Goal: Information Seeking & Learning: Learn about a topic

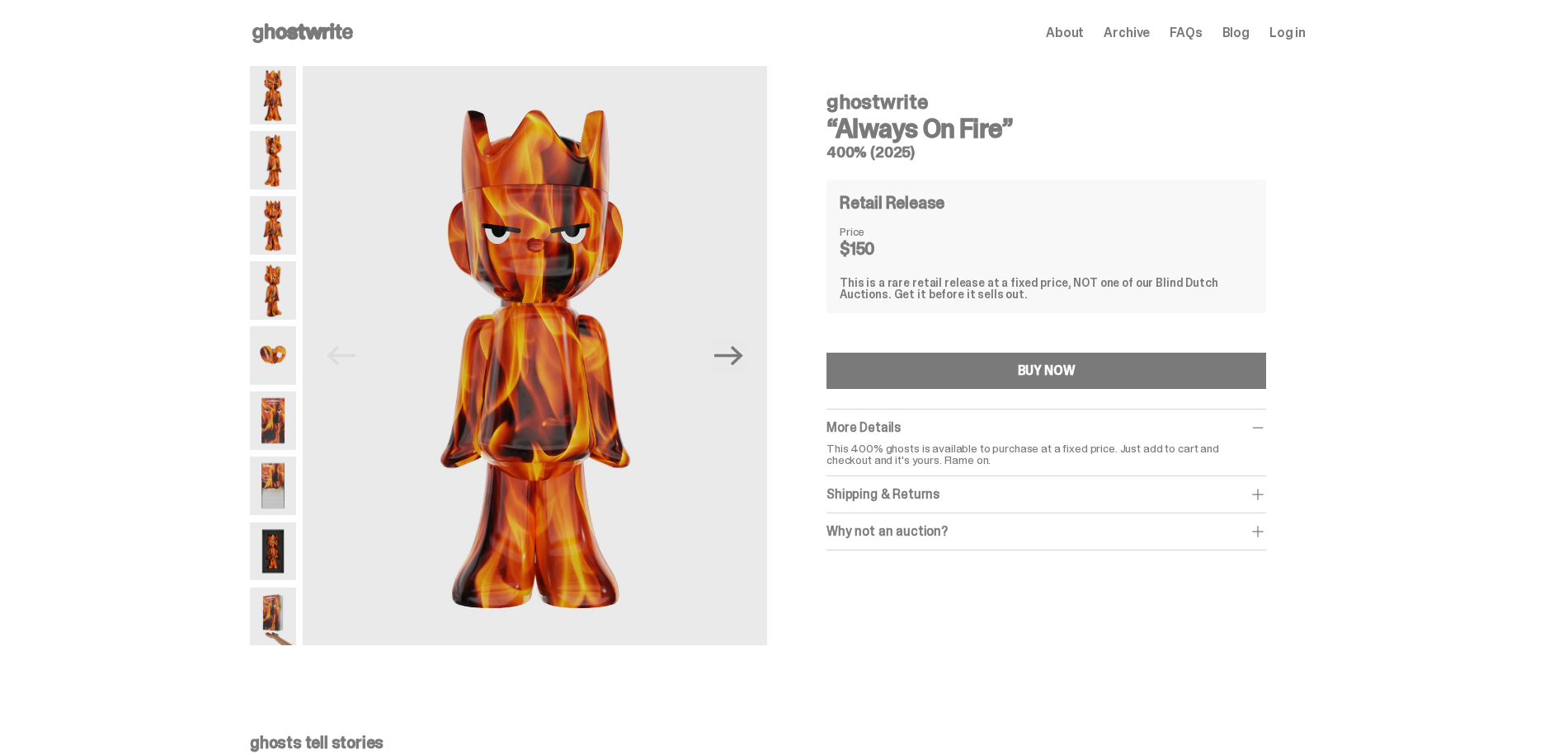
click at [972, 496] on div "Shipping & Returns" at bounding box center [1046, 495] width 439 height 17
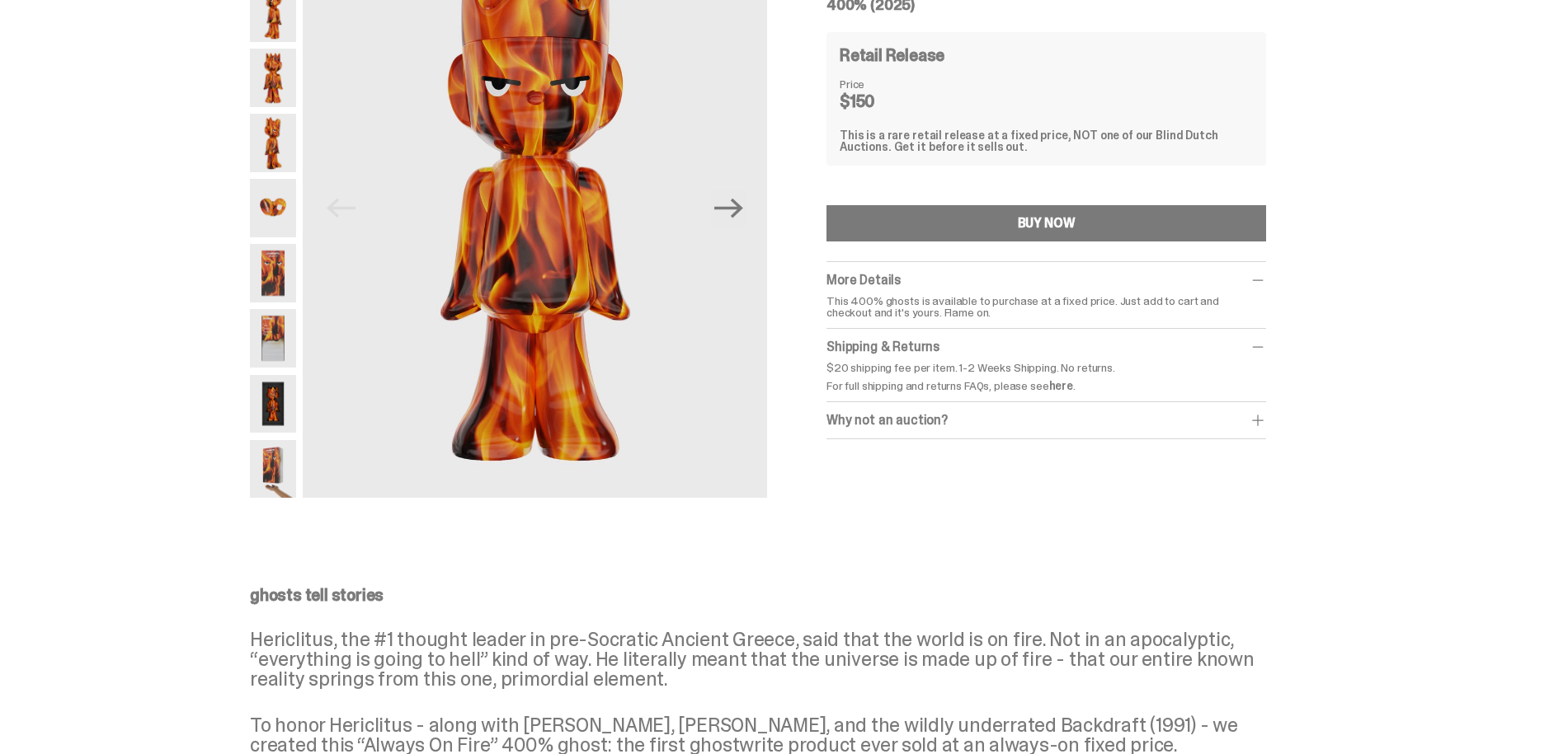
scroll to position [165, 0]
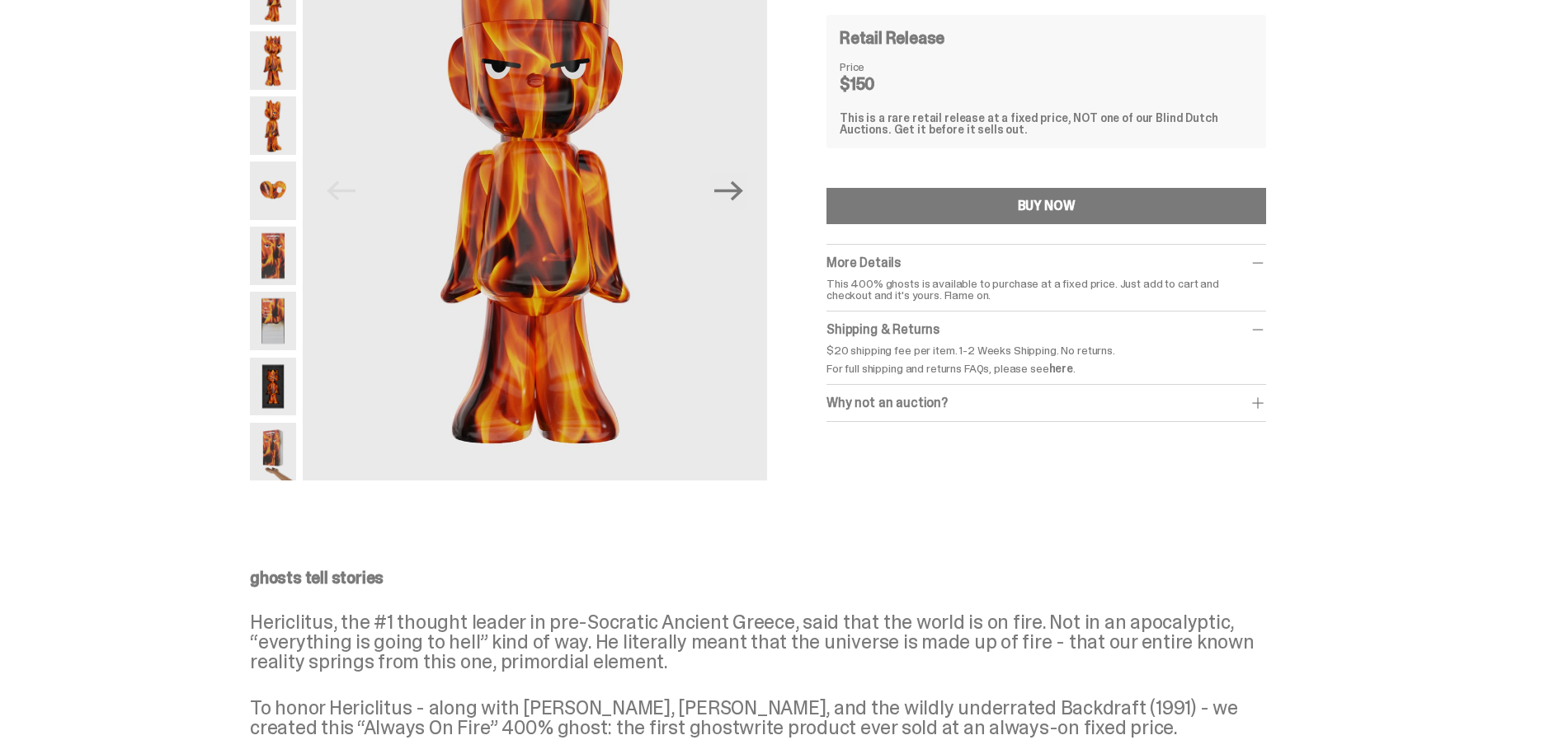
click at [950, 398] on div "Why not an auction?" at bounding box center [1046, 404] width 439 height 17
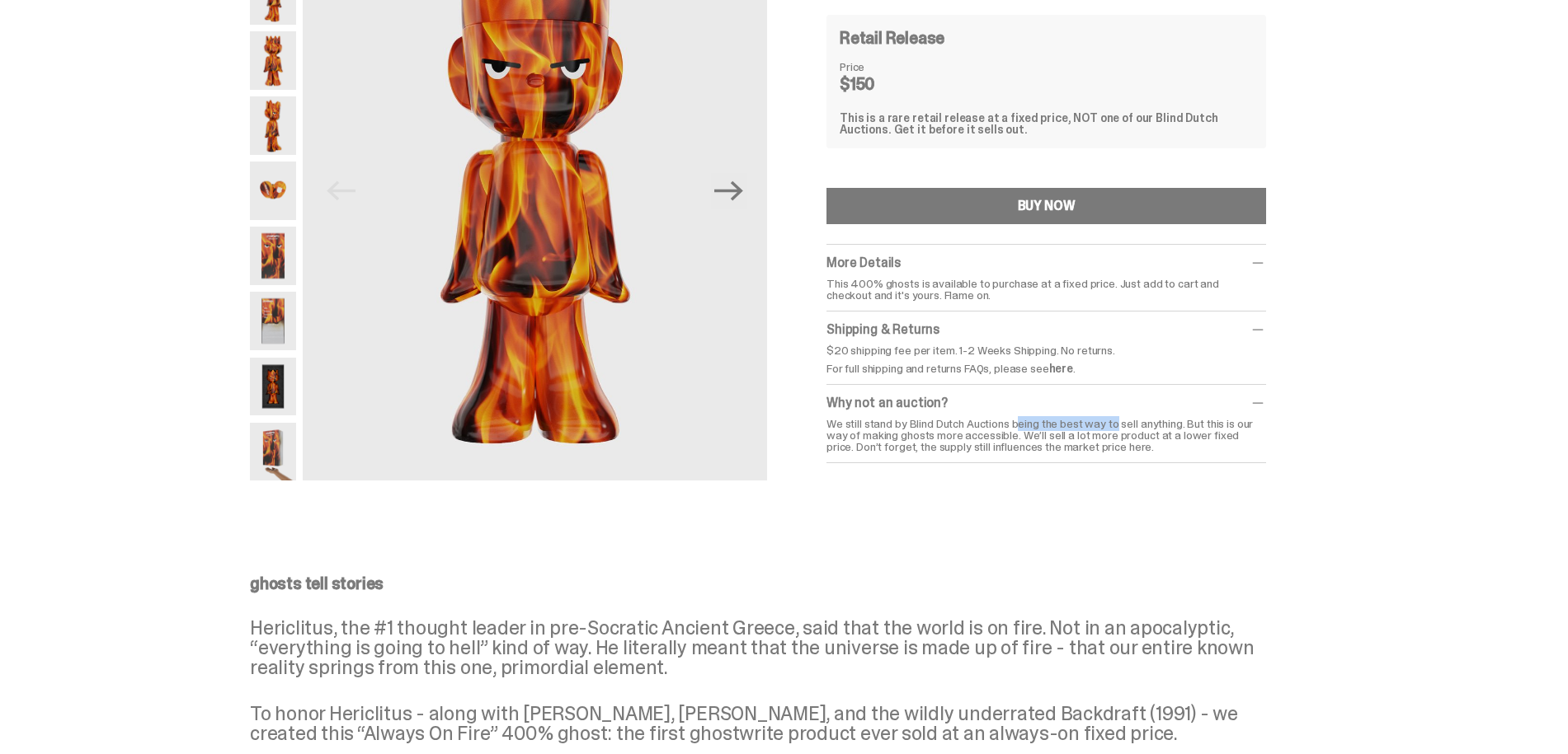
drag, startPoint x: 916, startPoint y: 422, endPoint x: 1017, endPoint y: 425, distance: 101.0
click at [1017, 425] on div "We still stand by Blind Dutch Auctions being the best way to sell anything. But…" at bounding box center [1046, 435] width 439 height 35
copy div "Blind Dutch Auctions"
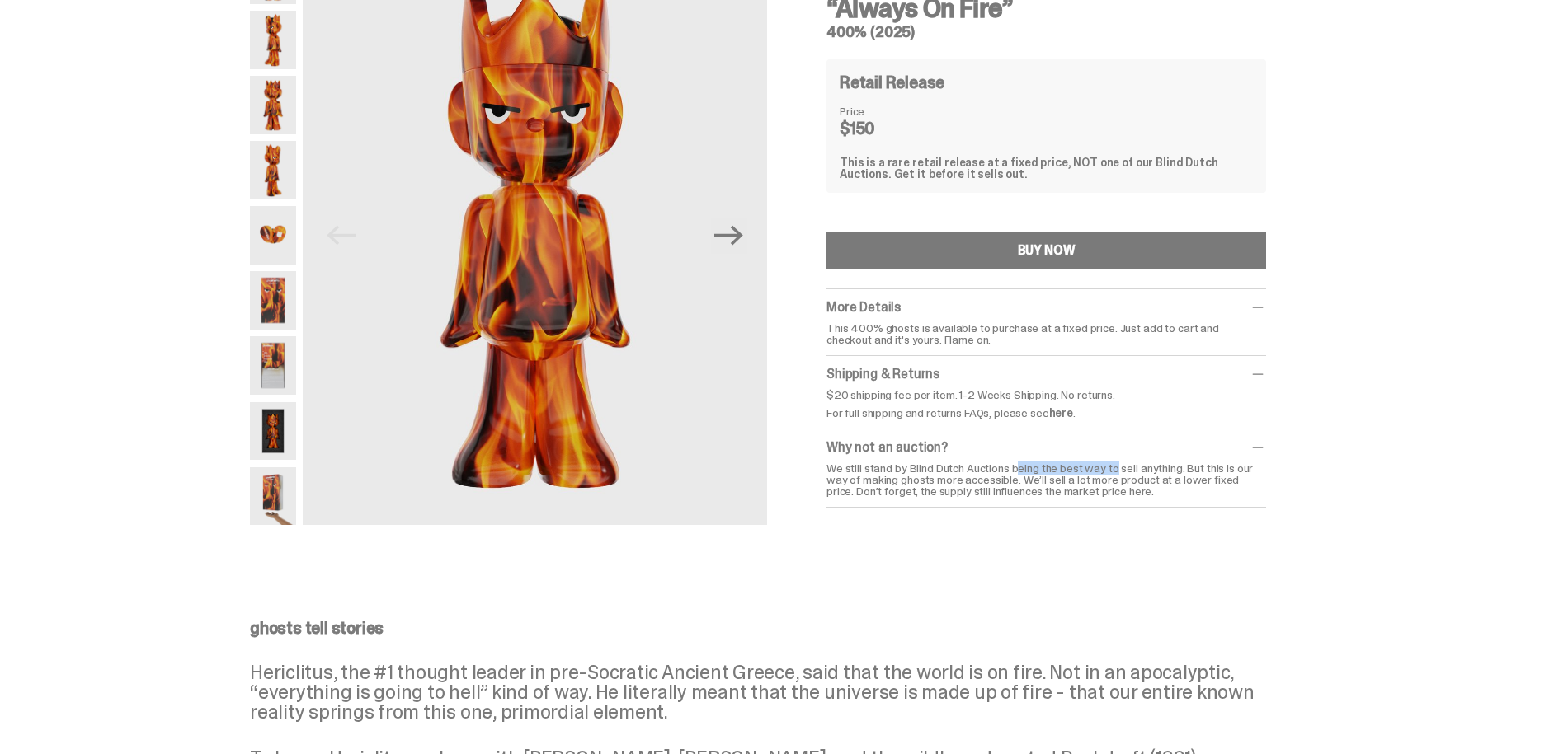
scroll to position [0, 0]
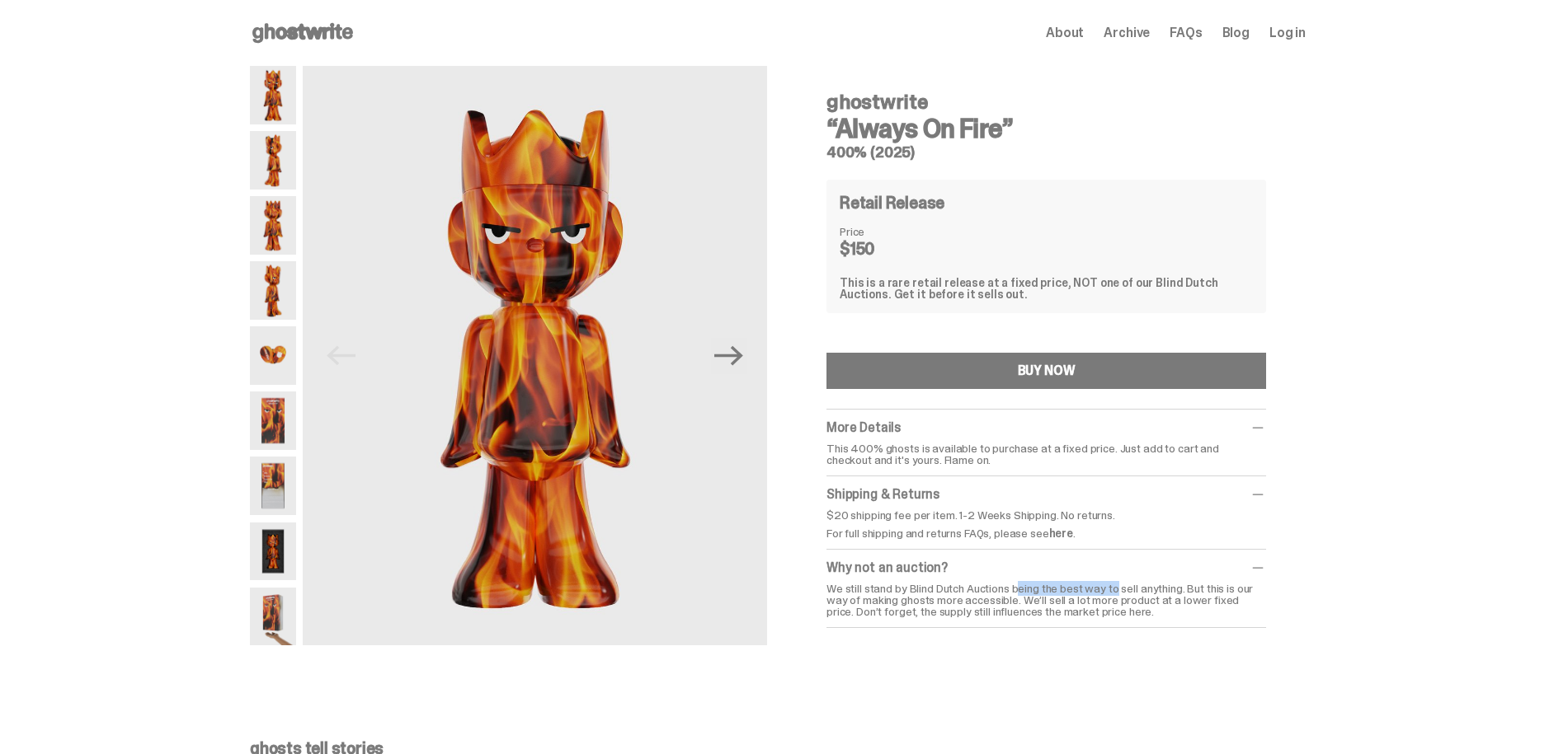
click at [279, 34] on use at bounding box center [302, 32] width 101 height 19
click at [282, 32] on use at bounding box center [302, 32] width 101 height 19
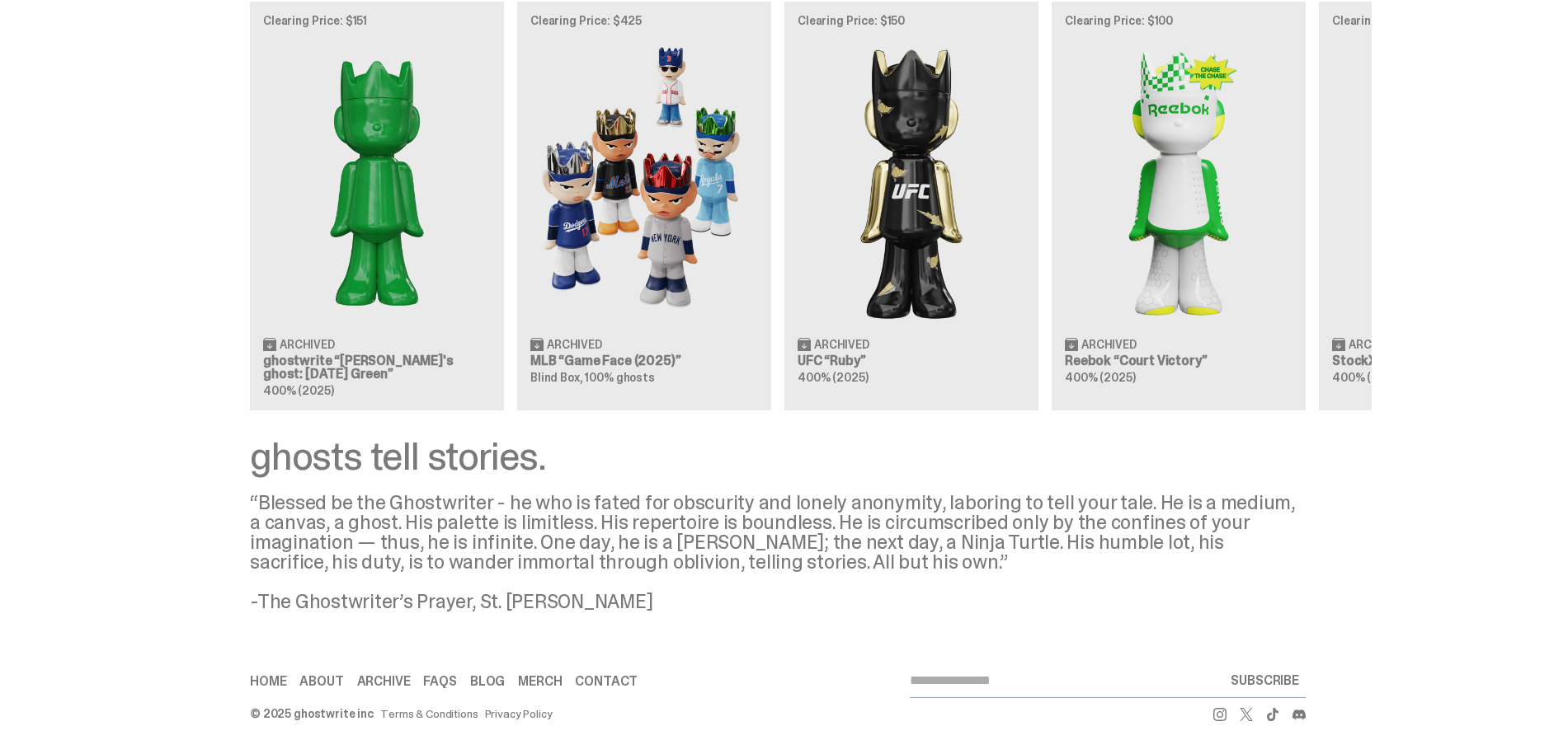
click at [540, 680] on link "Merch" at bounding box center [540, 681] width 44 height 14
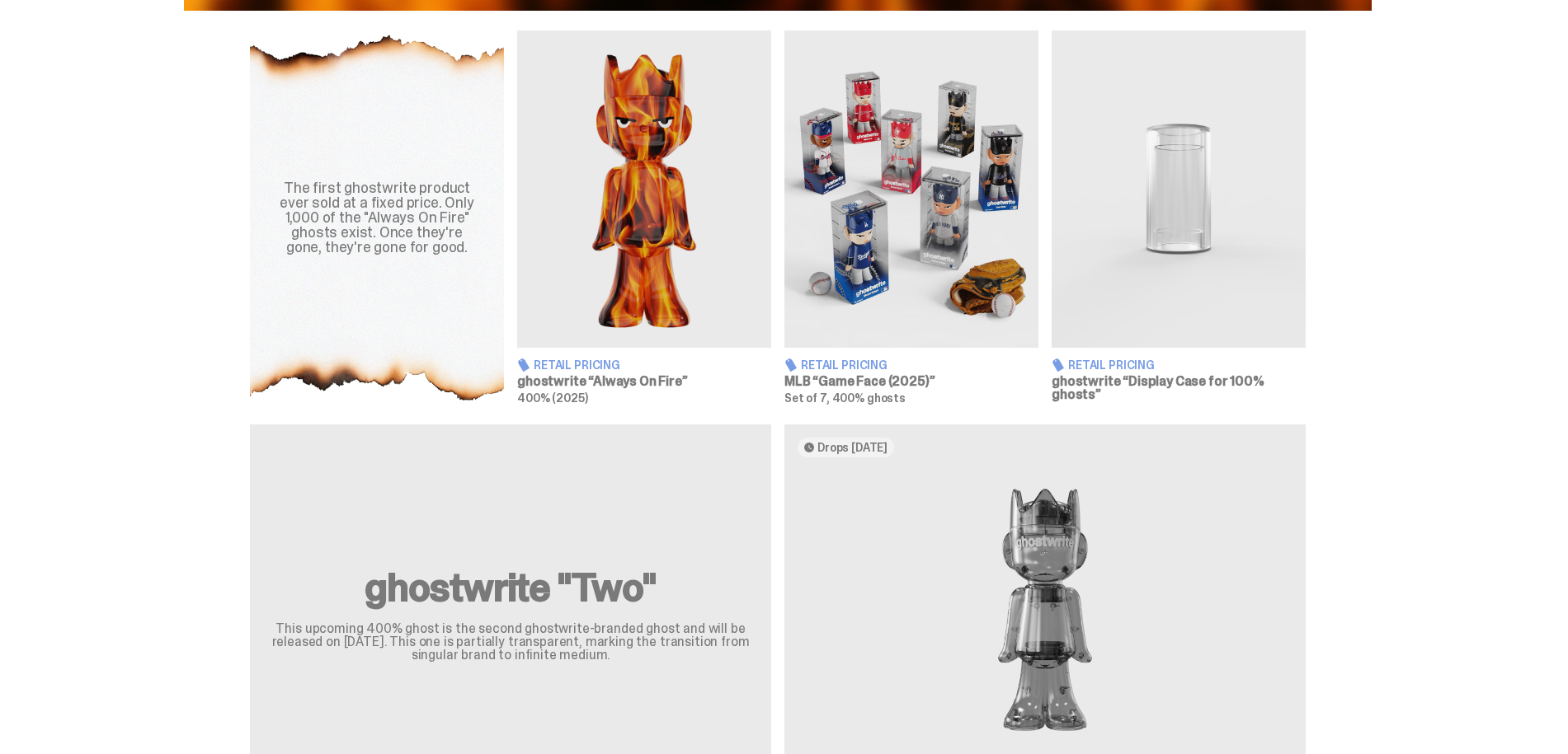
scroll to position [567, 0]
